Goal: Task Accomplishment & Management: Manage account settings

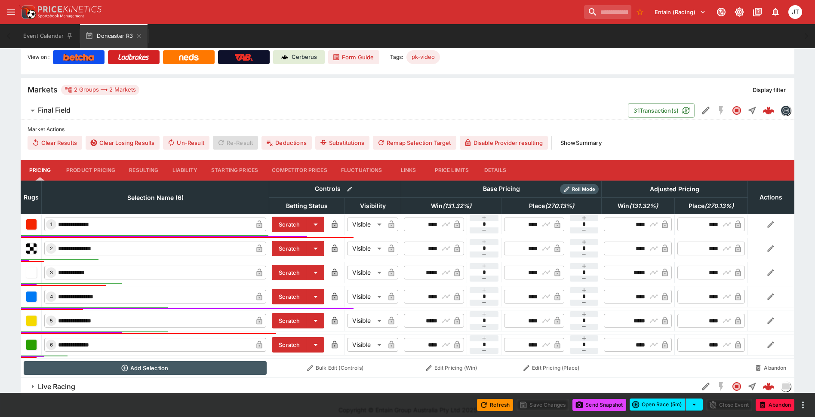
scroll to position [196, 0]
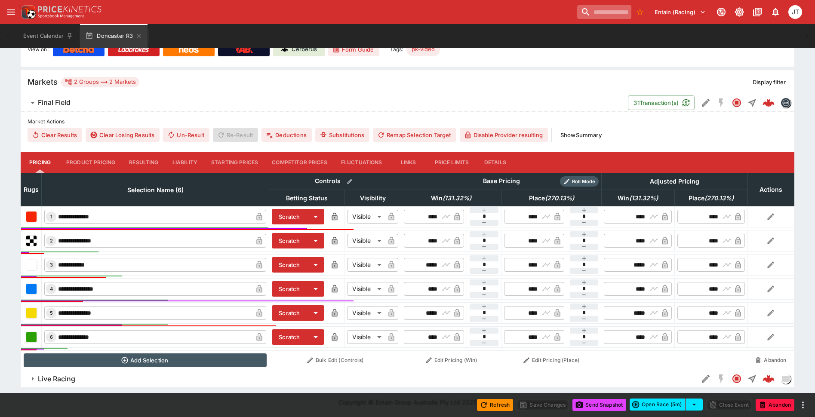
click at [586, 13] on input "search" at bounding box center [604, 12] width 54 height 14
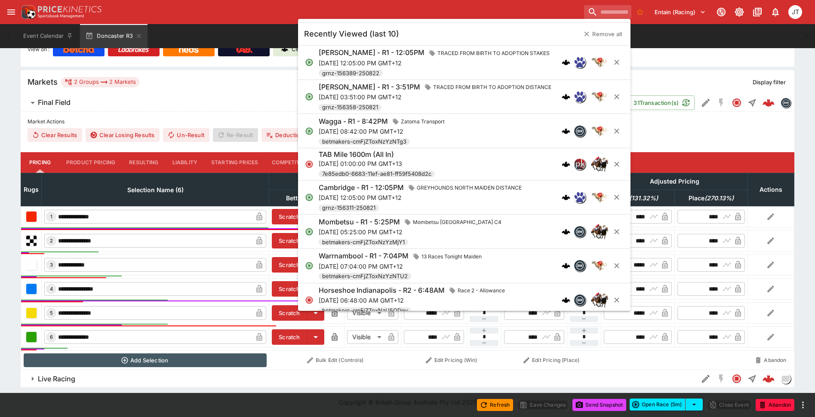
click at [245, 12] on div "Entain (Racing) 1 JT" at bounding box center [412, 12] width 786 height 19
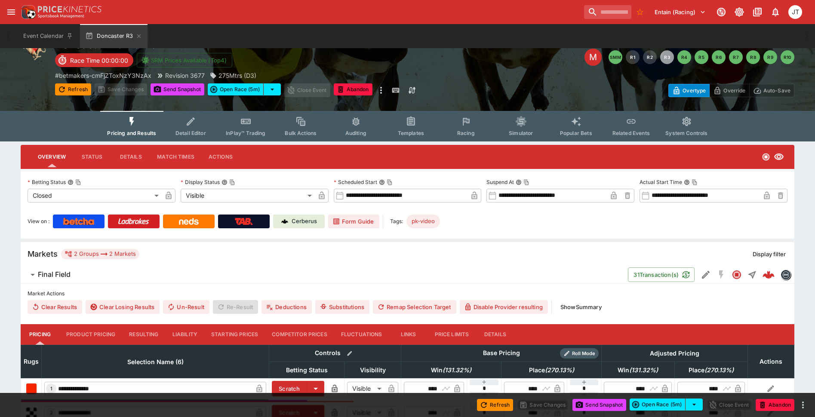
scroll to position [0, 0]
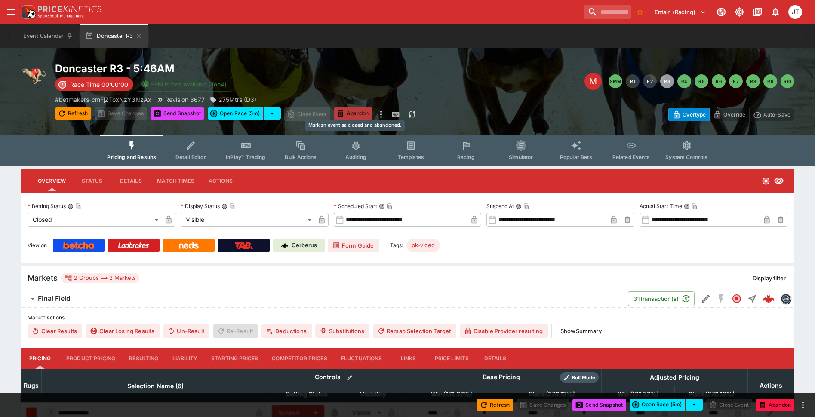
click at [356, 113] on button "Abandon" at bounding box center [353, 114] width 39 height 12
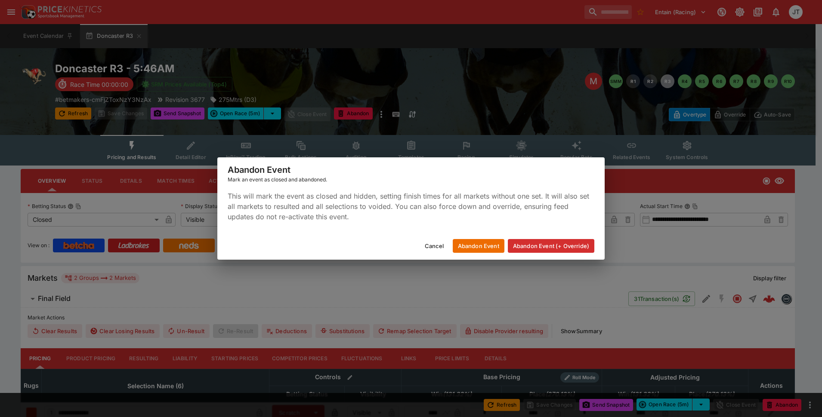
click at [535, 245] on button "Abandon Event (+ Override)" at bounding box center [551, 246] width 86 height 14
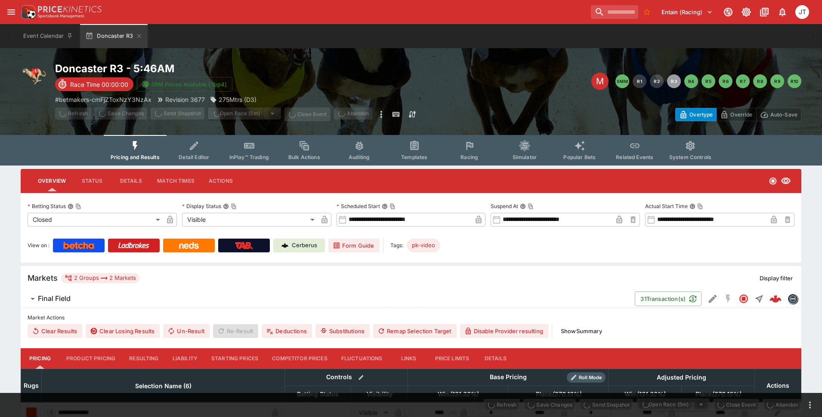
type input "**********"
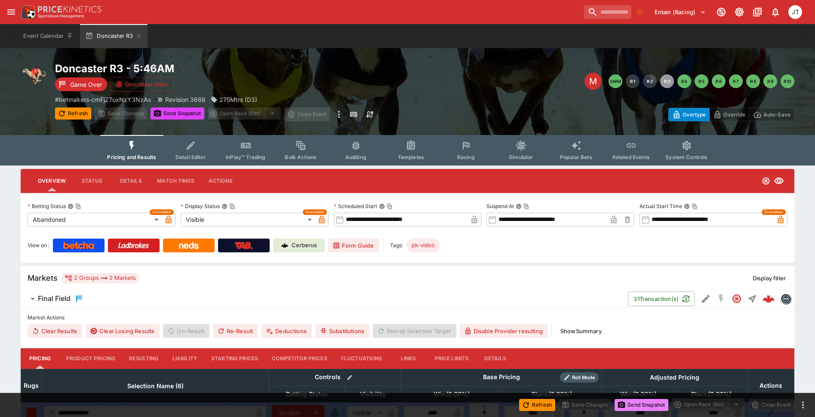
click at [636, 403] on button "Send Snapshot" at bounding box center [642, 405] width 54 height 12
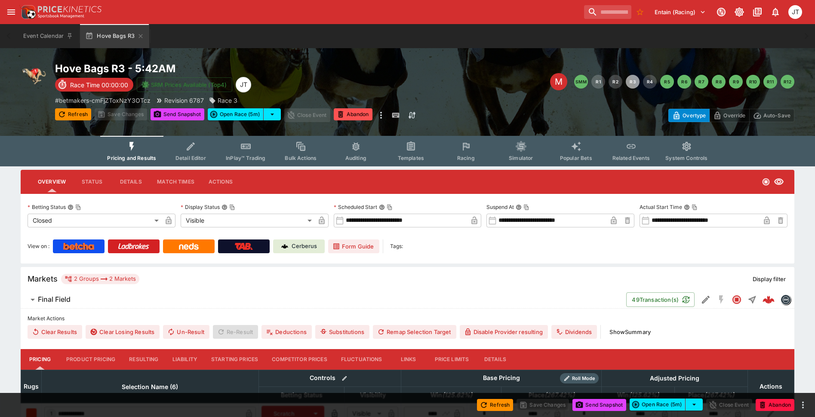
click at [367, 111] on button "Abandon" at bounding box center [353, 114] width 39 height 12
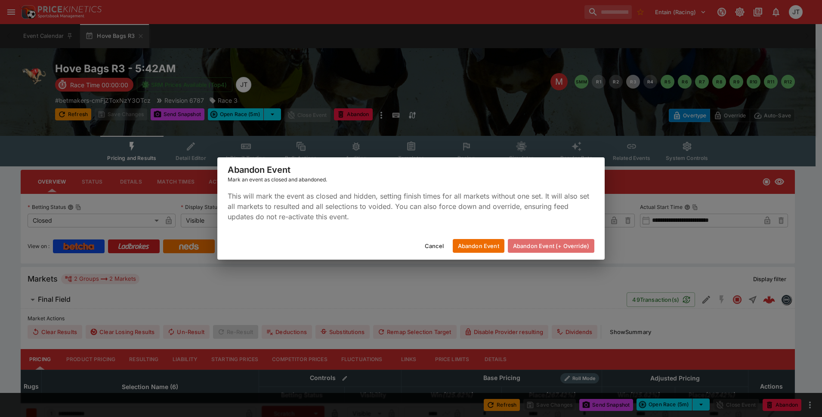
click at [555, 247] on button "Abandon Event (+ Override)" at bounding box center [551, 246] width 86 height 14
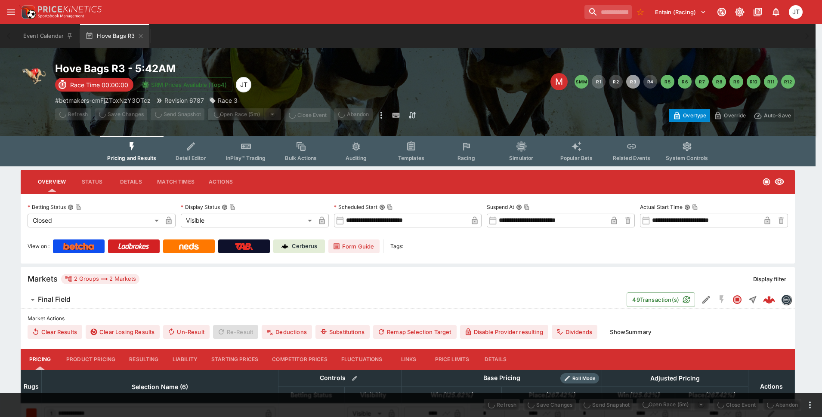
type input "**********"
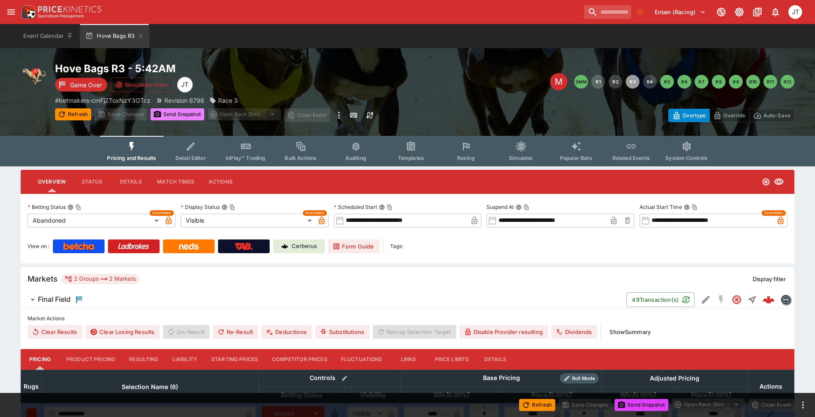
click at [182, 115] on button "Send Snapshot" at bounding box center [178, 114] width 54 height 12
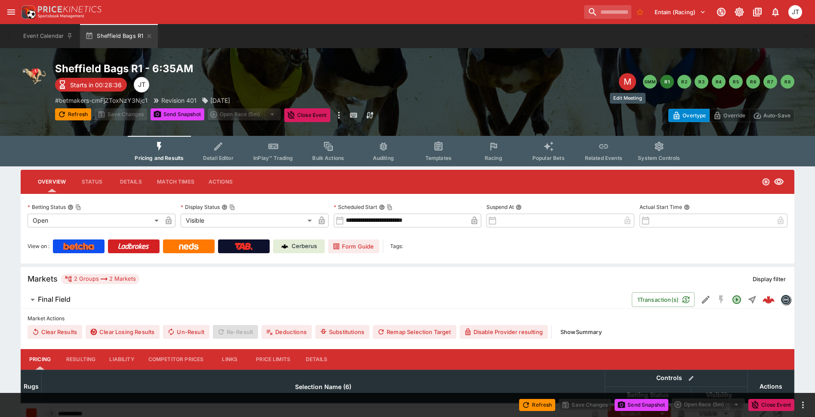
click at [631, 81] on div "M" at bounding box center [627, 81] width 17 height 17
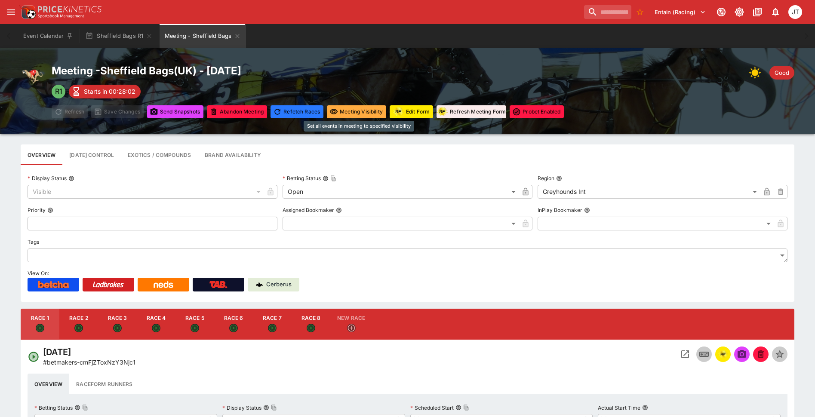
click at [338, 117] on button "Meeting Visibility" at bounding box center [356, 111] width 59 height 13
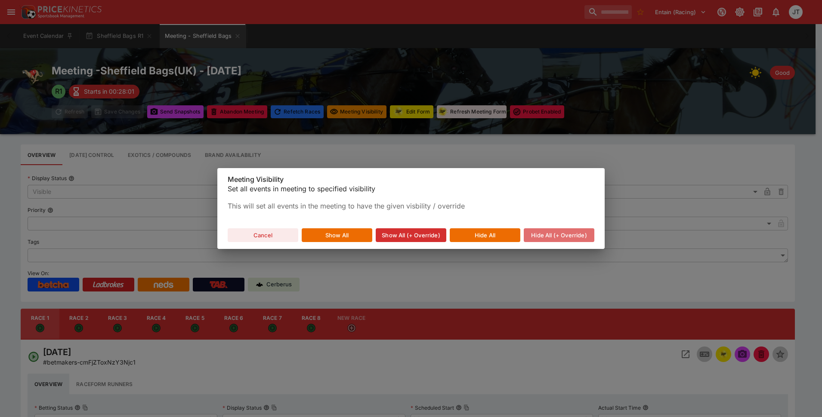
click at [558, 232] on button "Hide All (+ Override)" at bounding box center [559, 235] width 71 height 14
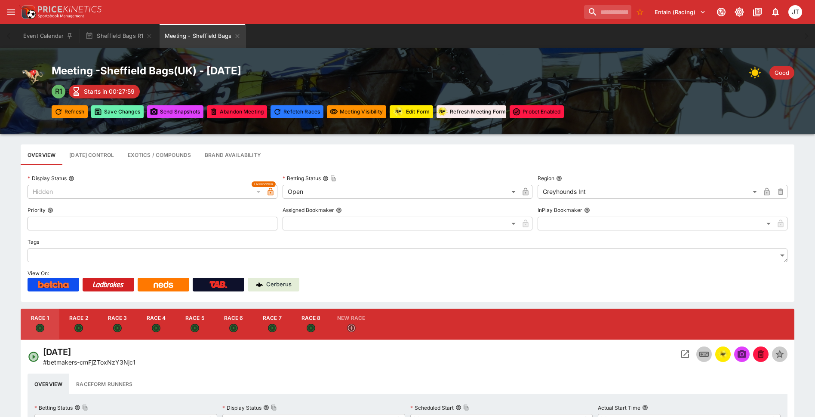
click at [125, 111] on button "Save Changes" at bounding box center [117, 111] width 52 height 13
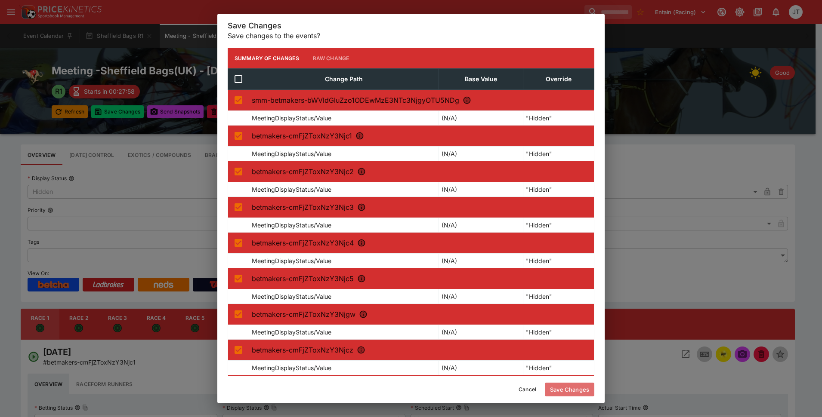
click at [573, 386] on button "Save Changes" at bounding box center [569, 390] width 49 height 14
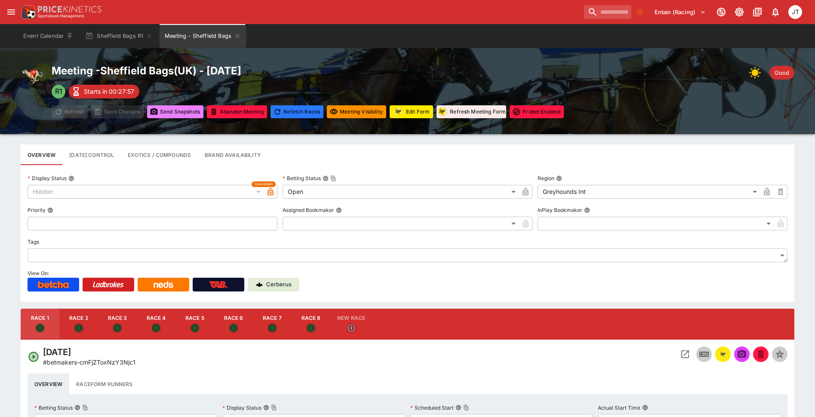
click at [163, 109] on button "Send Snapshot s" at bounding box center [175, 111] width 56 height 13
